Goal: Task Accomplishment & Management: Manage account settings

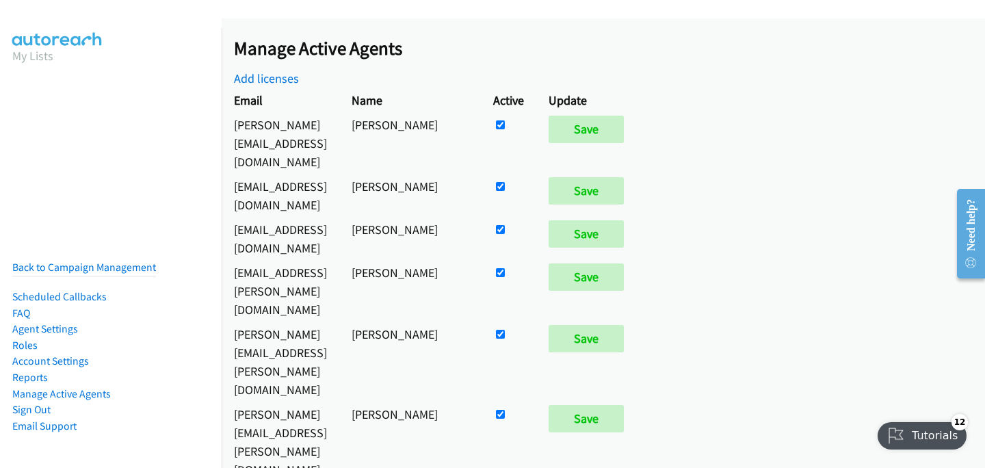
scroll to position [1037, 0]
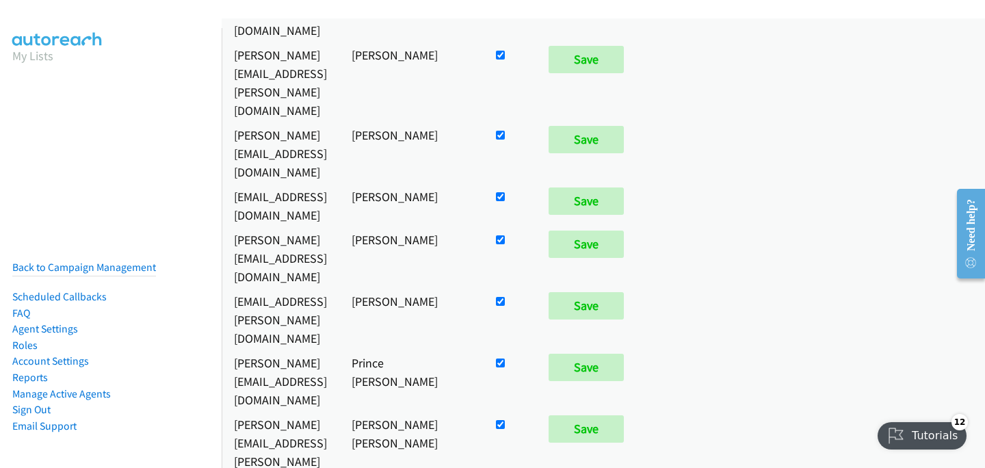
checkbox input "false"
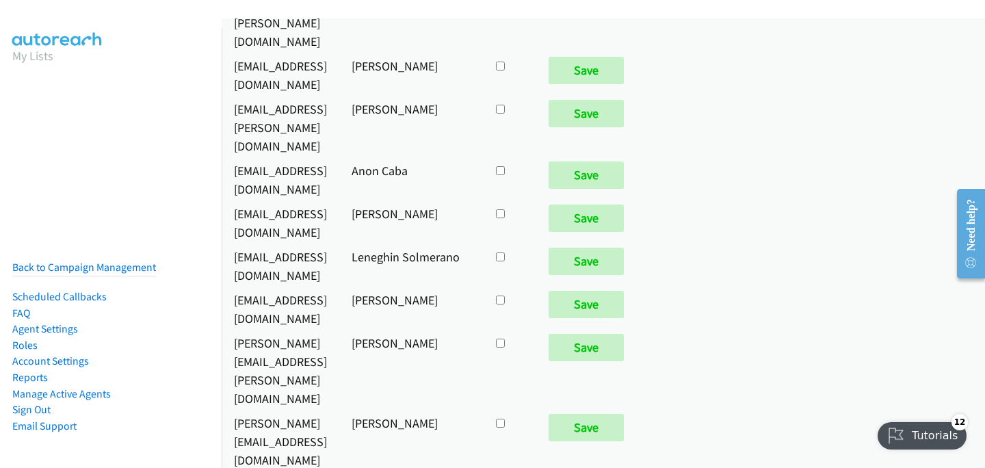
scroll to position [7550, 0]
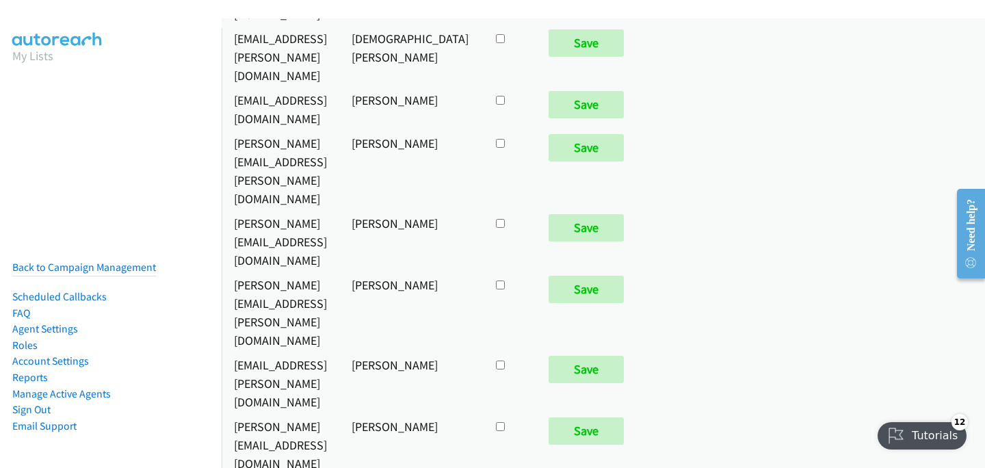
checkbox input "true"
